Goal: Entertainment & Leisure: Consume media (video, audio)

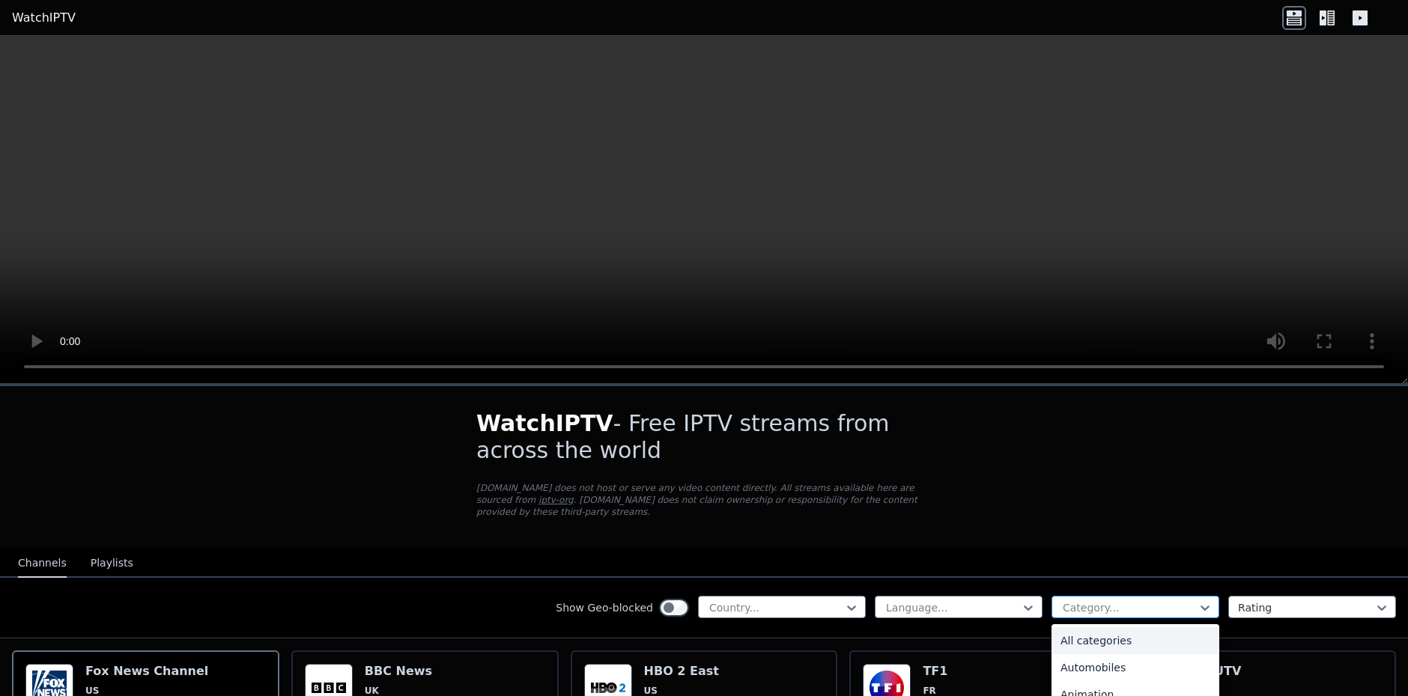
click at [1168, 600] on div "Category..." at bounding box center [1135, 607] width 168 height 22
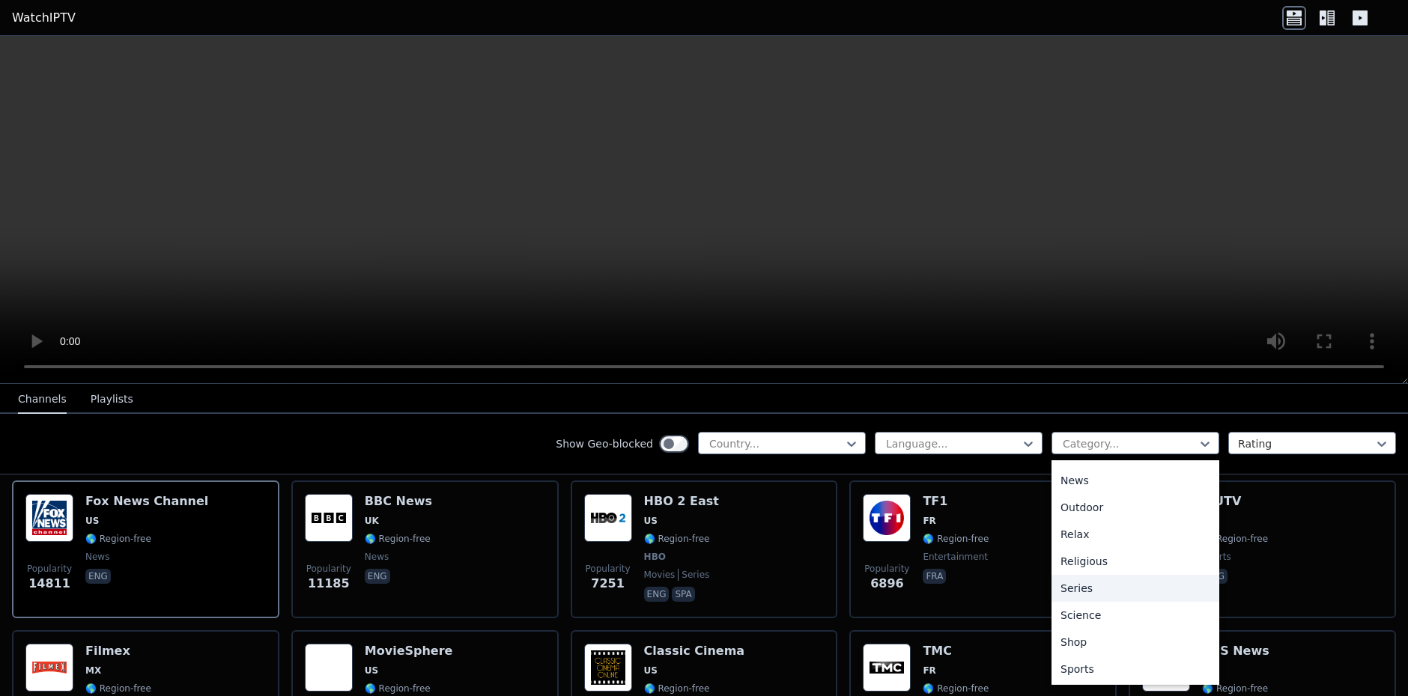
scroll to position [472, 0]
click at [1088, 648] on div "Sports" at bounding box center [1135, 652] width 168 height 27
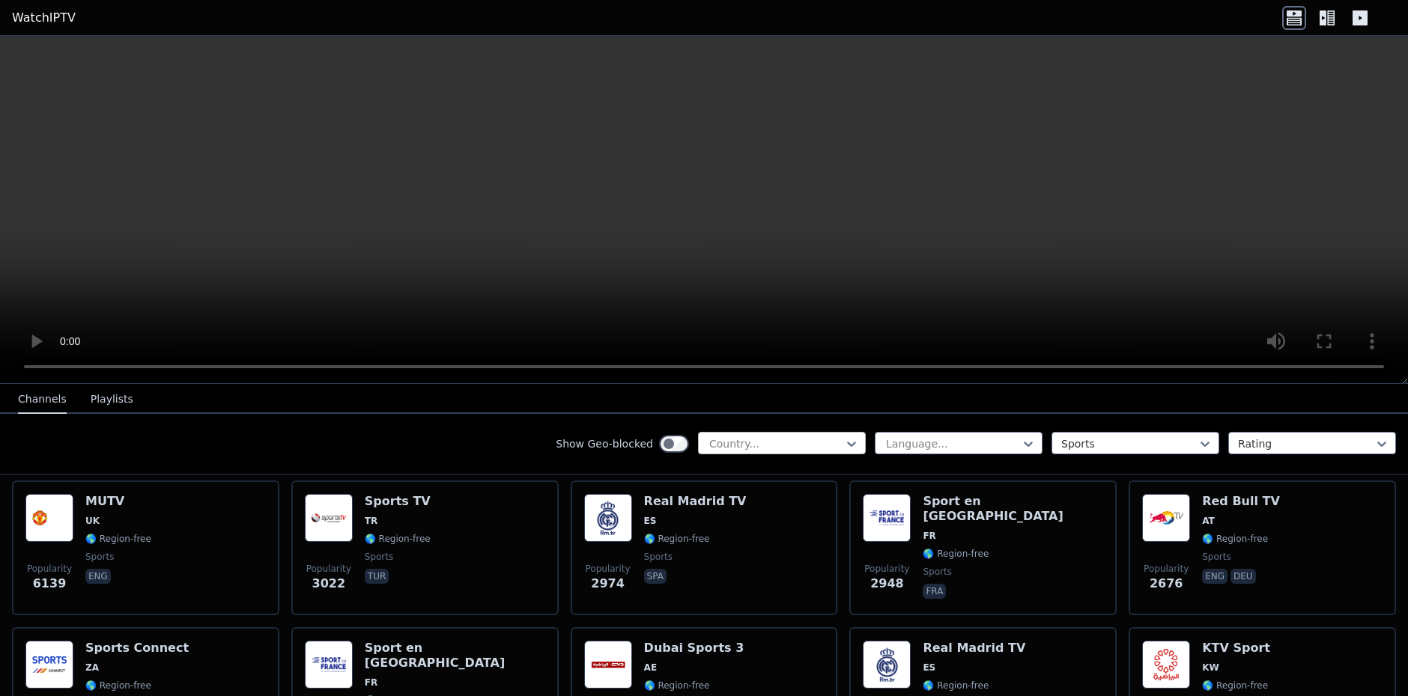
click at [782, 444] on div at bounding box center [776, 443] width 136 height 15
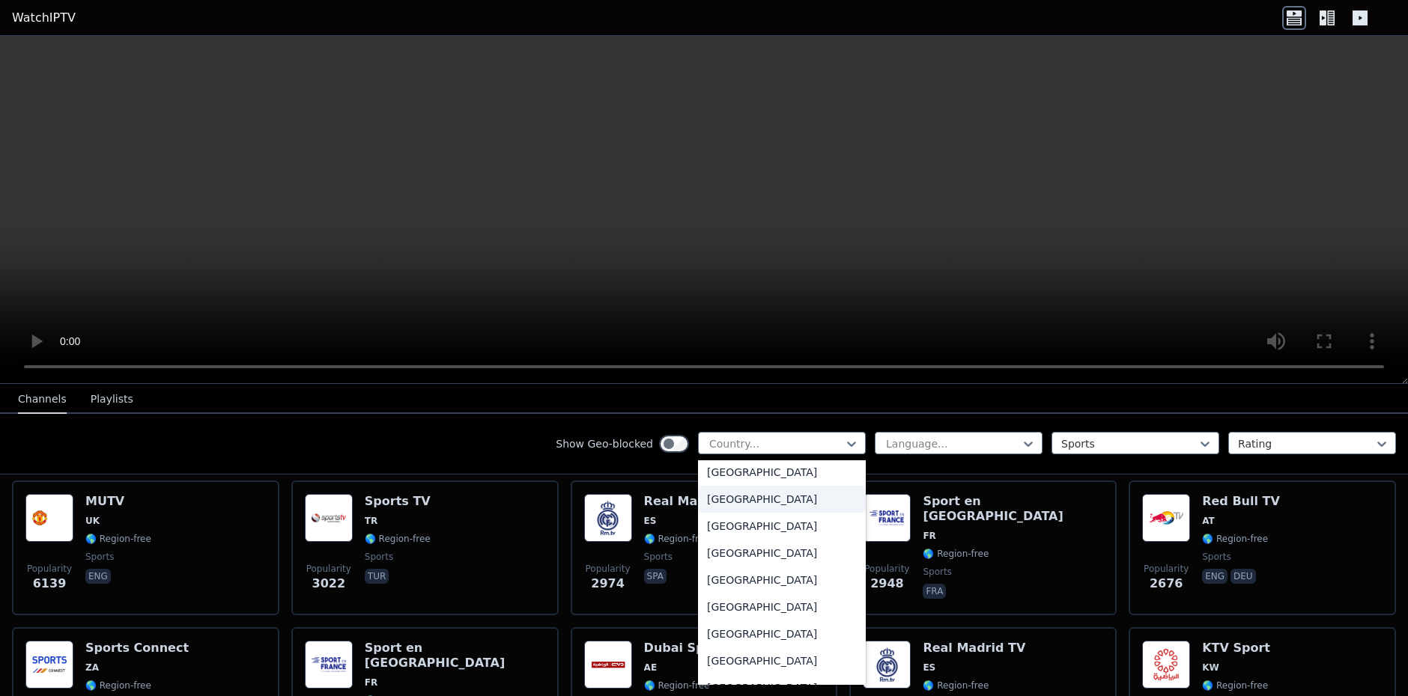
scroll to position [5117, 0]
click at [749, 629] on div "United Kingdom" at bounding box center [782, 630] width 168 height 27
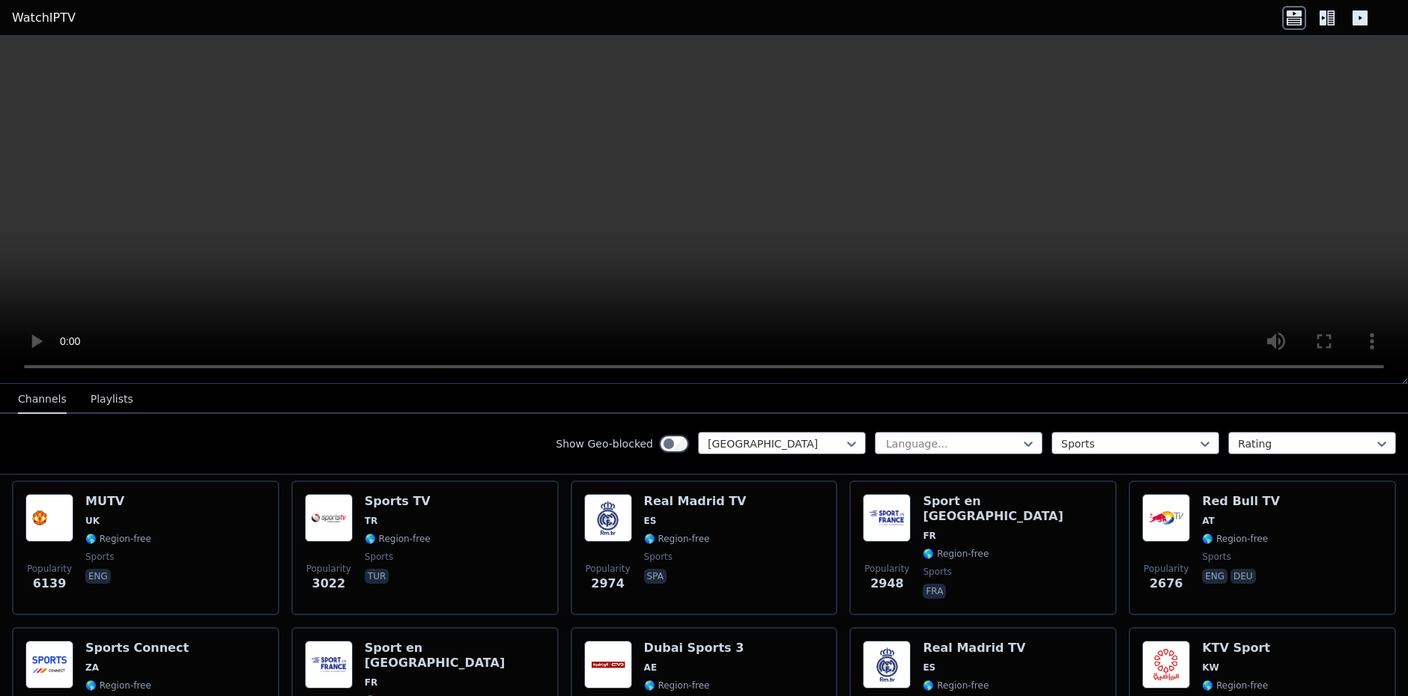
scroll to position [152, 0]
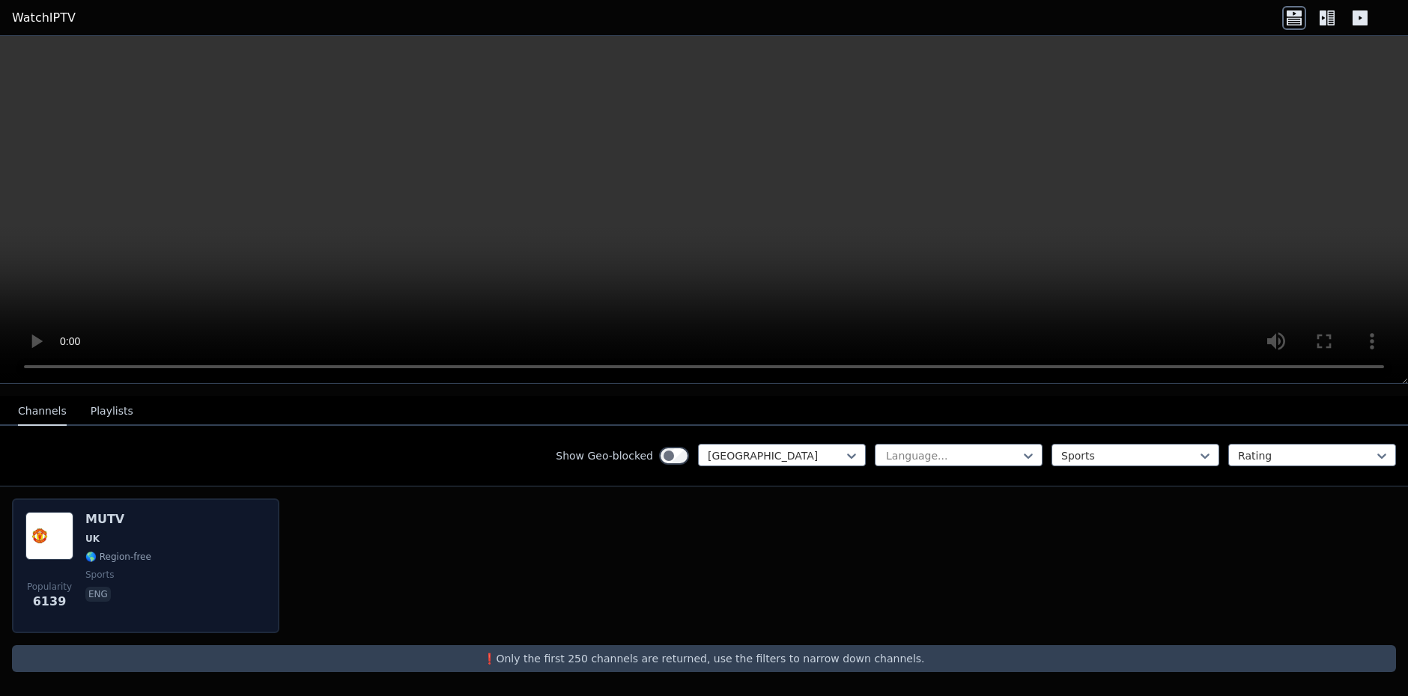
click at [121, 517] on h6 "MUTV" at bounding box center [118, 519] width 66 height 15
